Goal: Information Seeking & Learning: Find specific page/section

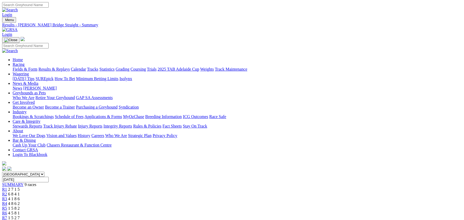
click at [132, 124] on link "Integrity Reports" at bounding box center [117, 126] width 29 height 4
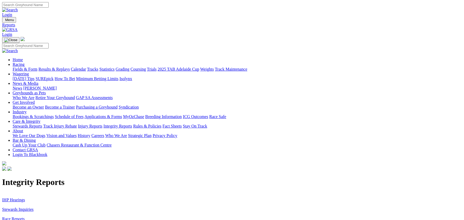
click at [25, 197] on link "IHP Hearings" at bounding box center [13, 199] width 23 height 4
click at [34, 207] on link "Stewards Inquiries" at bounding box center [18, 209] width 32 height 4
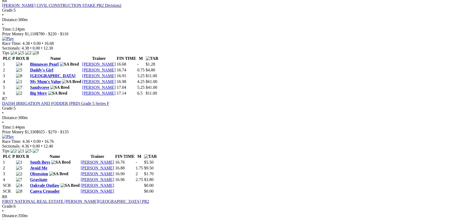
scroll to position [775, 0]
